Goal: Navigation & Orientation: Find specific page/section

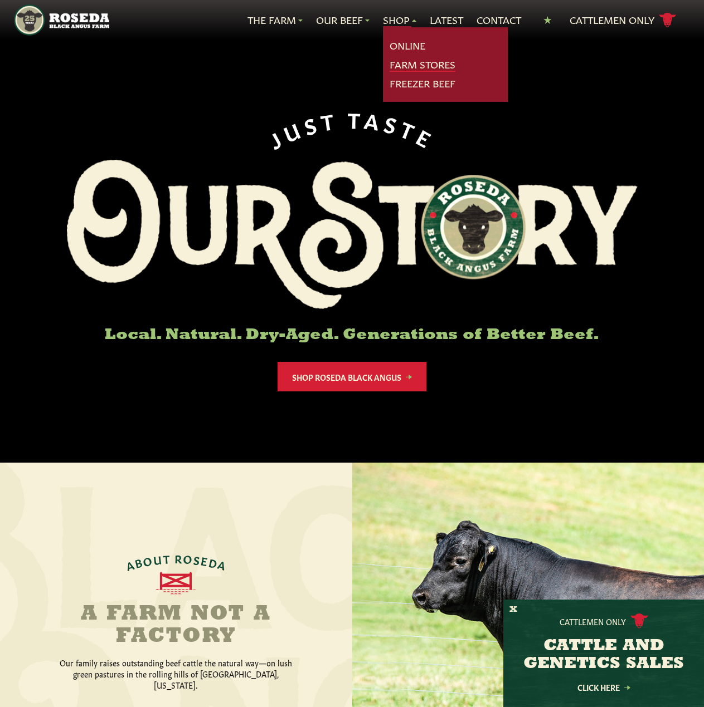
click at [399, 64] on link "Farm Stores" at bounding box center [422, 64] width 66 height 14
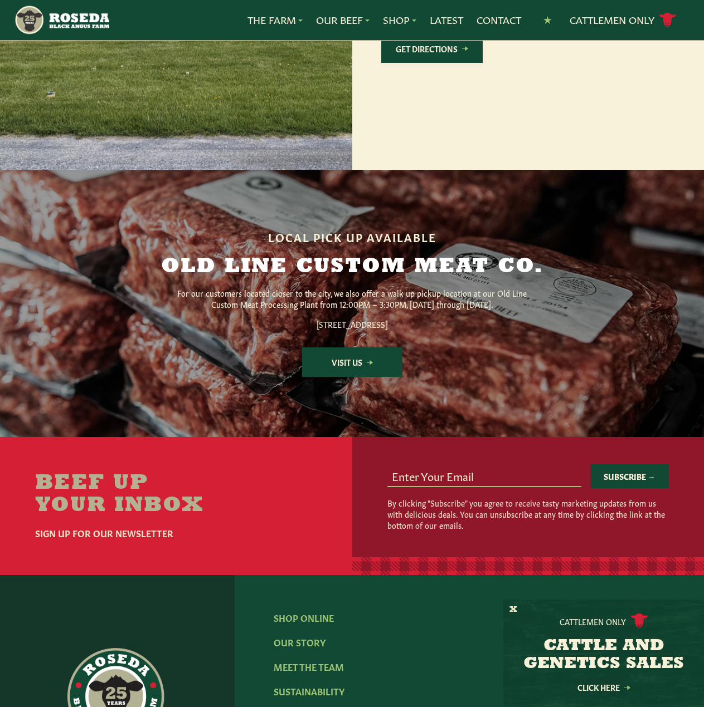
scroll to position [1006, 0]
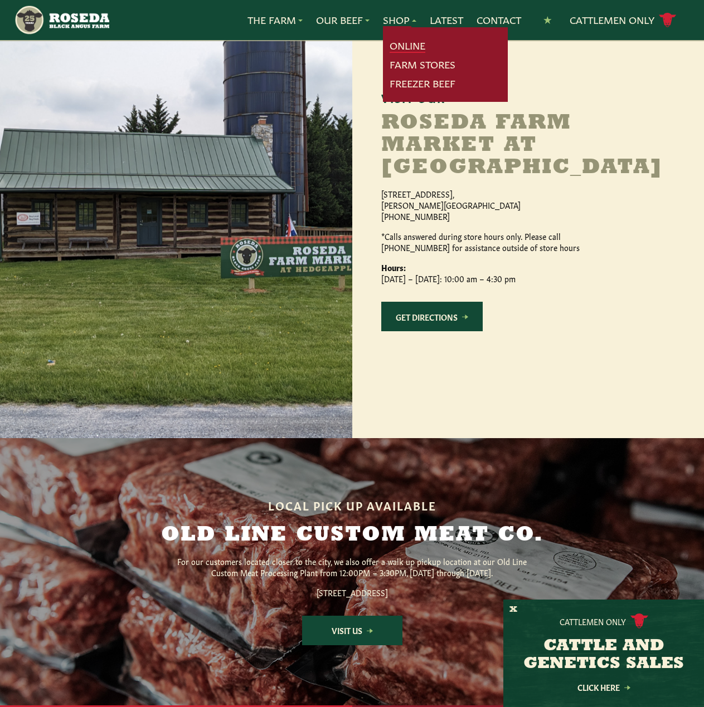
click at [398, 41] on link "Online" at bounding box center [407, 45] width 36 height 14
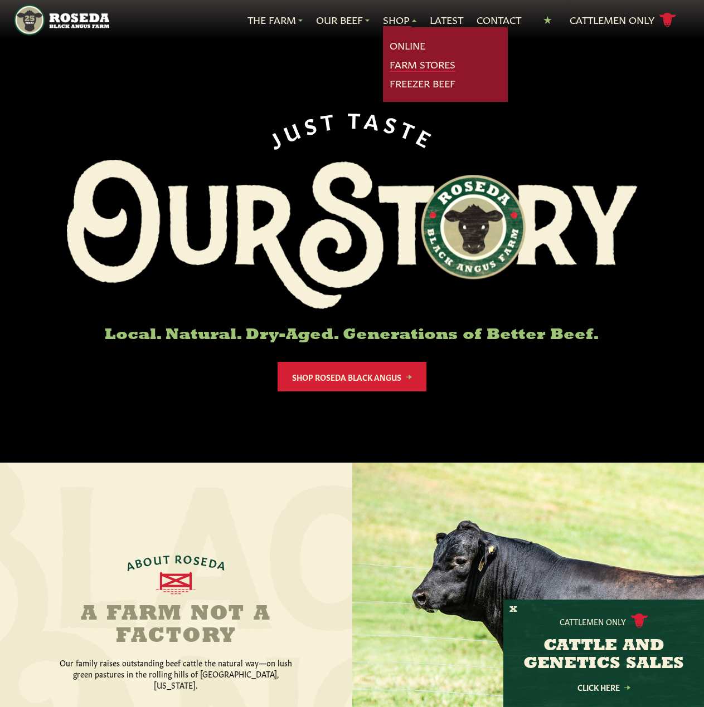
click at [406, 61] on link "Farm Stores" at bounding box center [422, 64] width 66 height 14
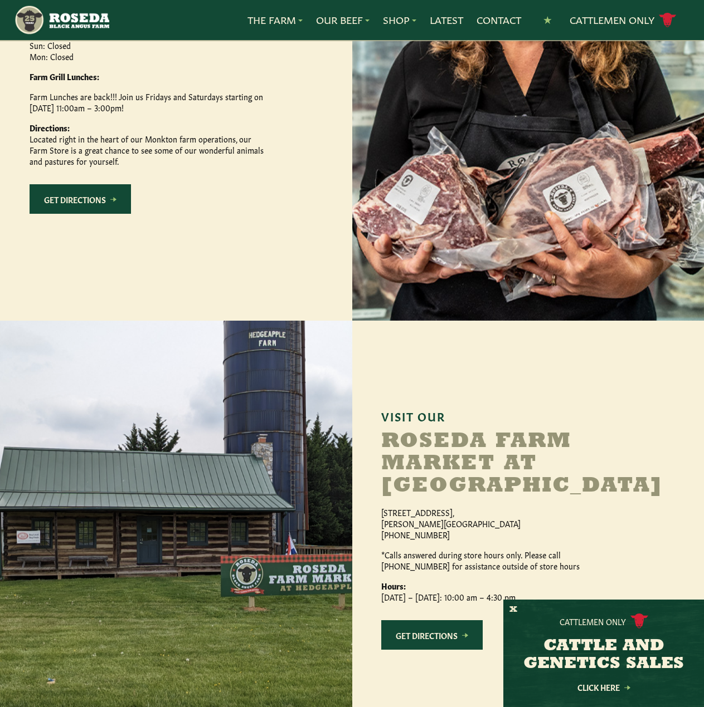
scroll to position [557, 0]
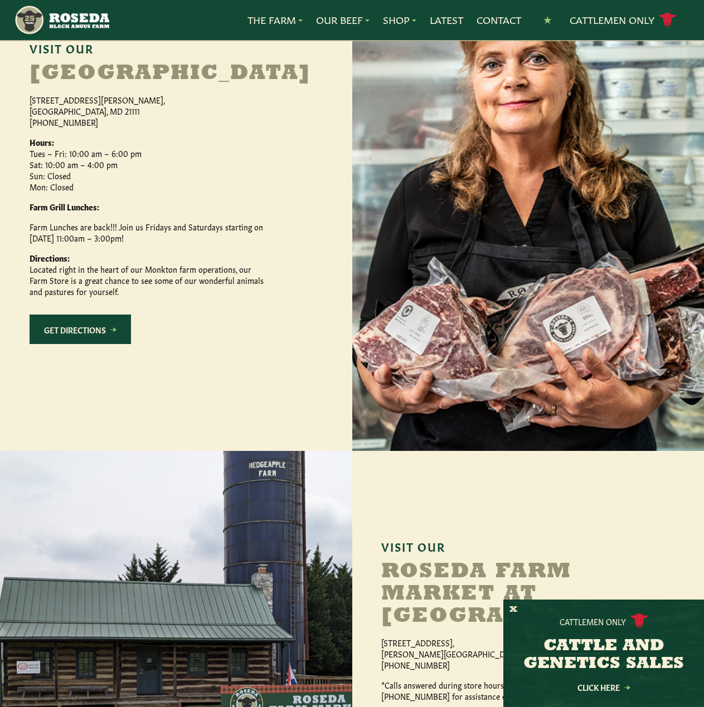
click at [56, 344] on link "Get Directions" at bounding box center [80, 330] width 101 height 30
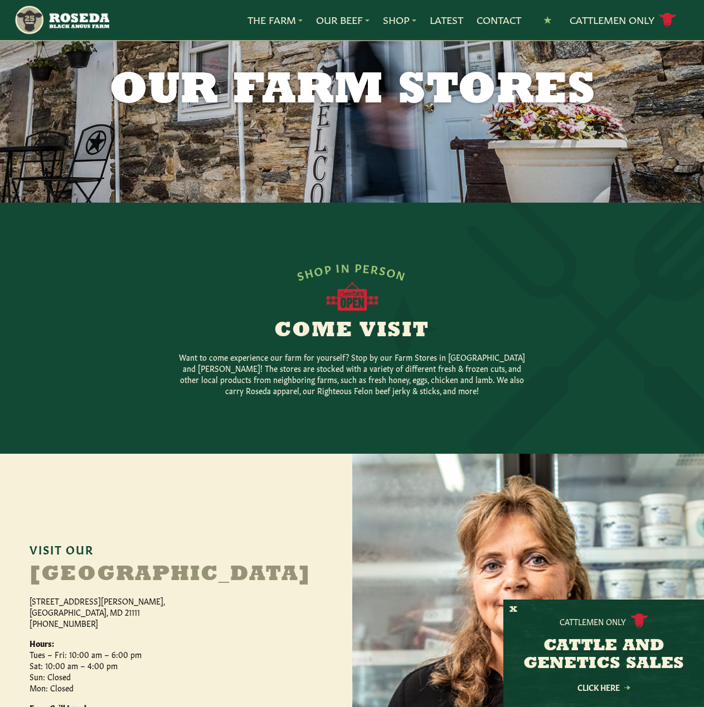
scroll to position [0, 0]
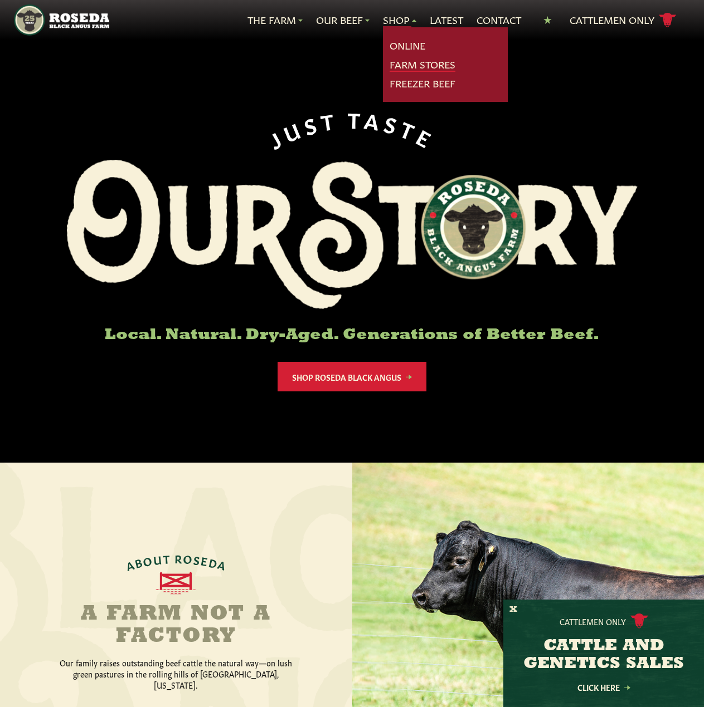
click at [399, 67] on link "Farm Stores" at bounding box center [422, 64] width 66 height 14
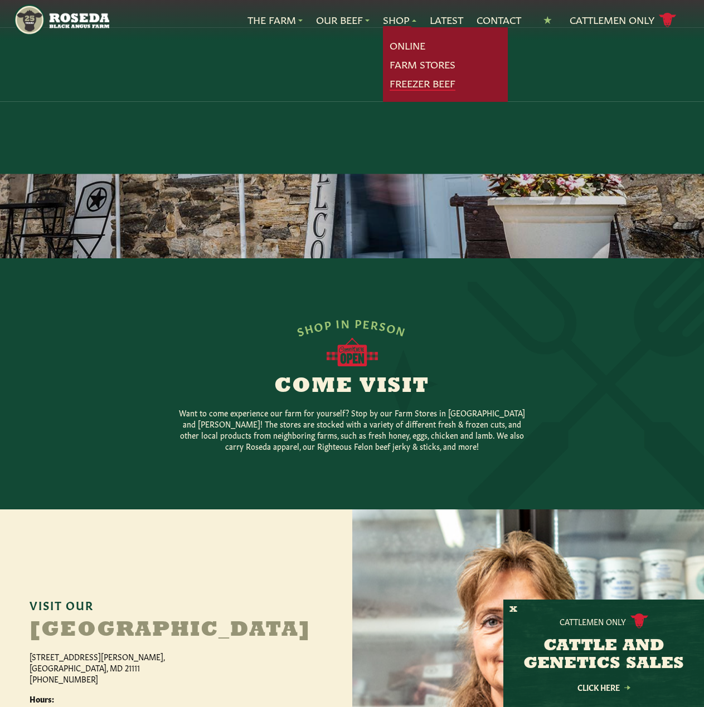
click at [399, 85] on link "Freezer Beef" at bounding box center [422, 83] width 66 height 14
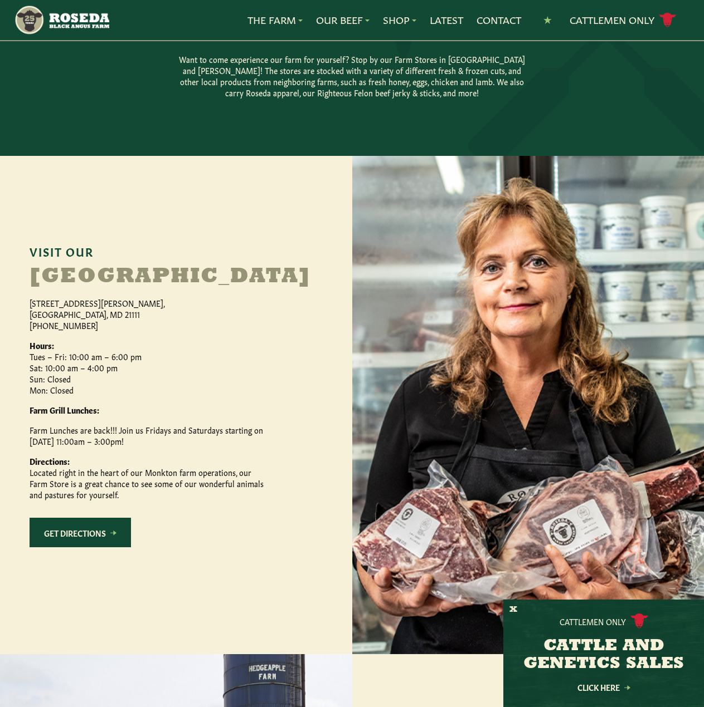
scroll to position [334, 0]
